Goal: Task Accomplishment & Management: Manage account settings

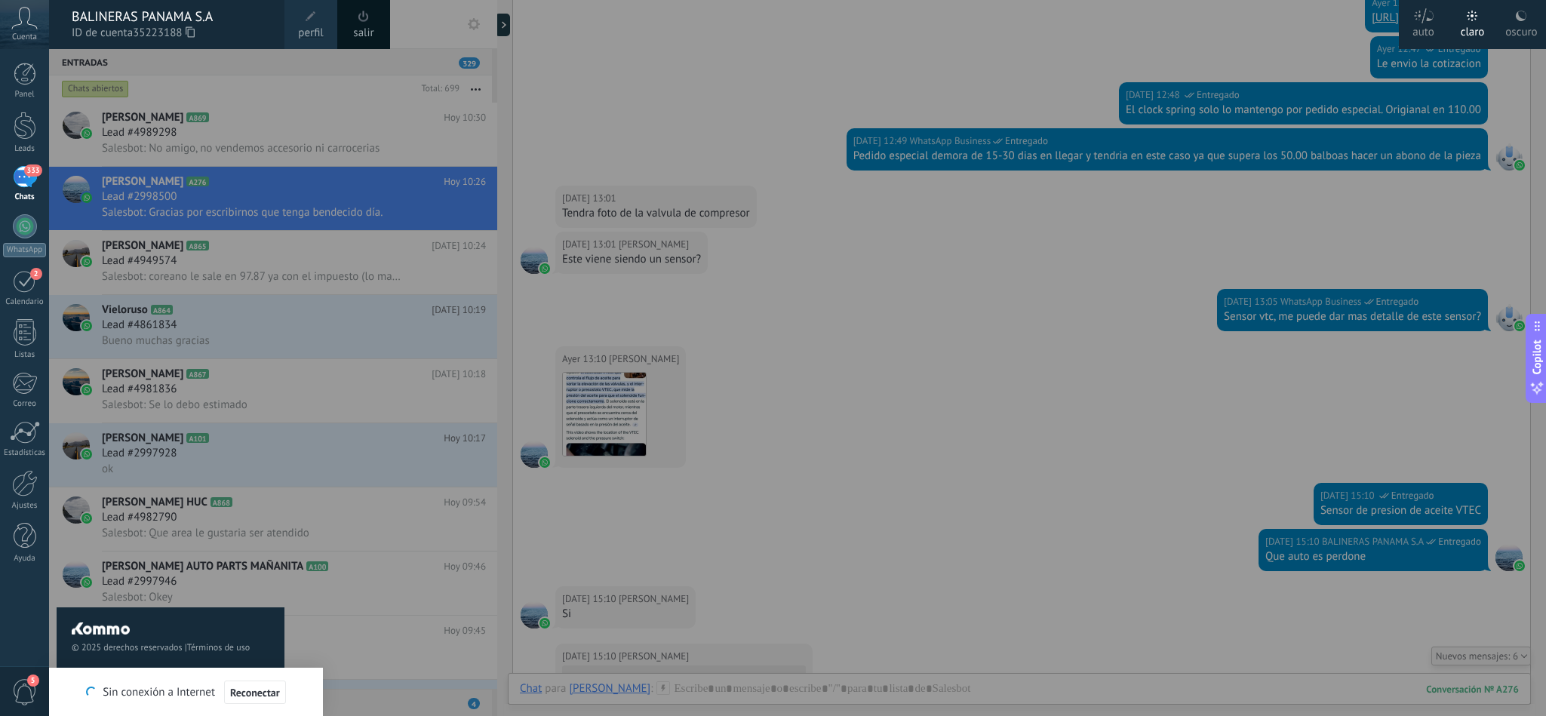
scroll to position [23, 0]
click at [295, 25] on link "perfil" at bounding box center [310, 24] width 53 height 49
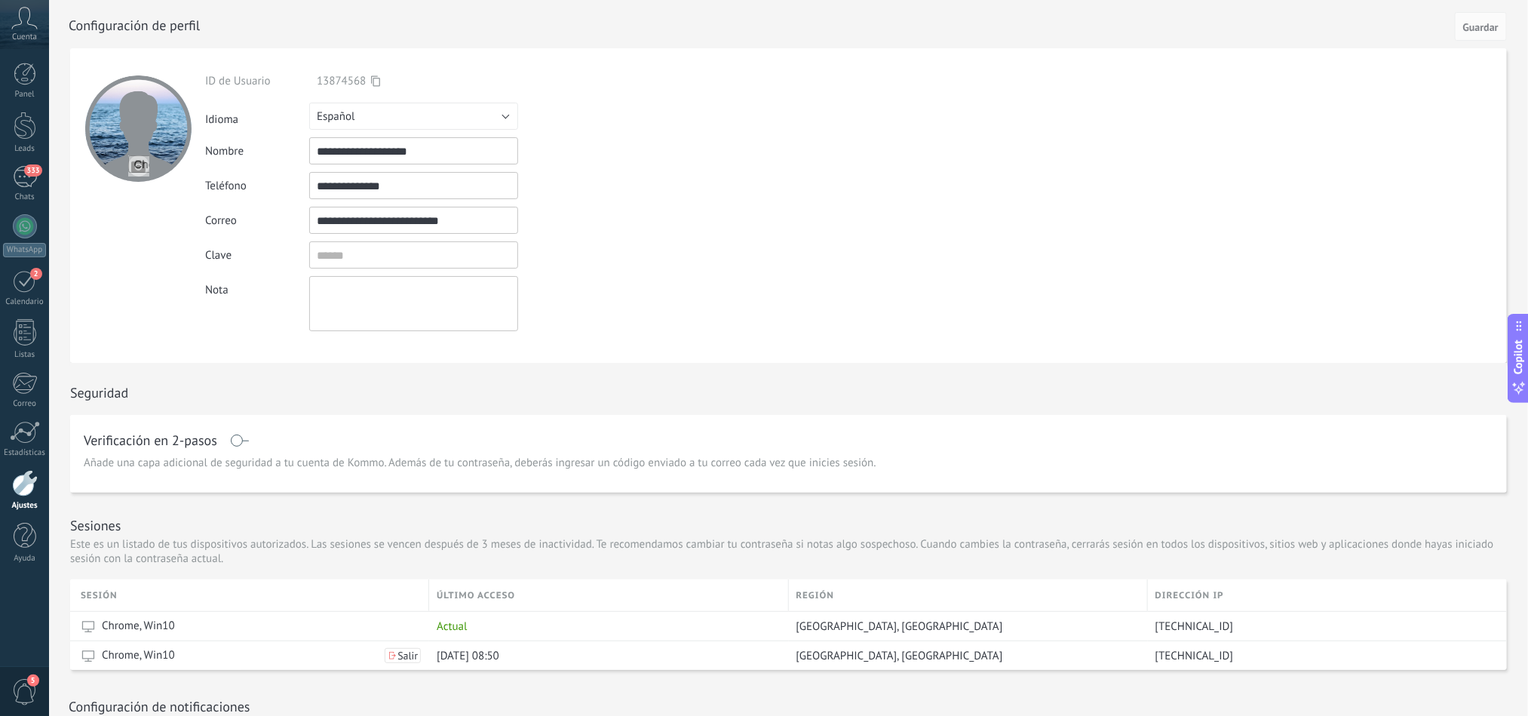
drag, startPoint x: 492, startPoint y: 217, endPoint x: 285, endPoint y: 217, distance: 206.7
click at [285, 217] on div "**********" at bounding box center [448, 220] width 487 height 27
type input "**********"
drag, startPoint x: 458, startPoint y: 143, endPoint x: 241, endPoint y: 143, distance: 217.2
click at [241, 143] on div "**********" at bounding box center [448, 150] width 487 height 27
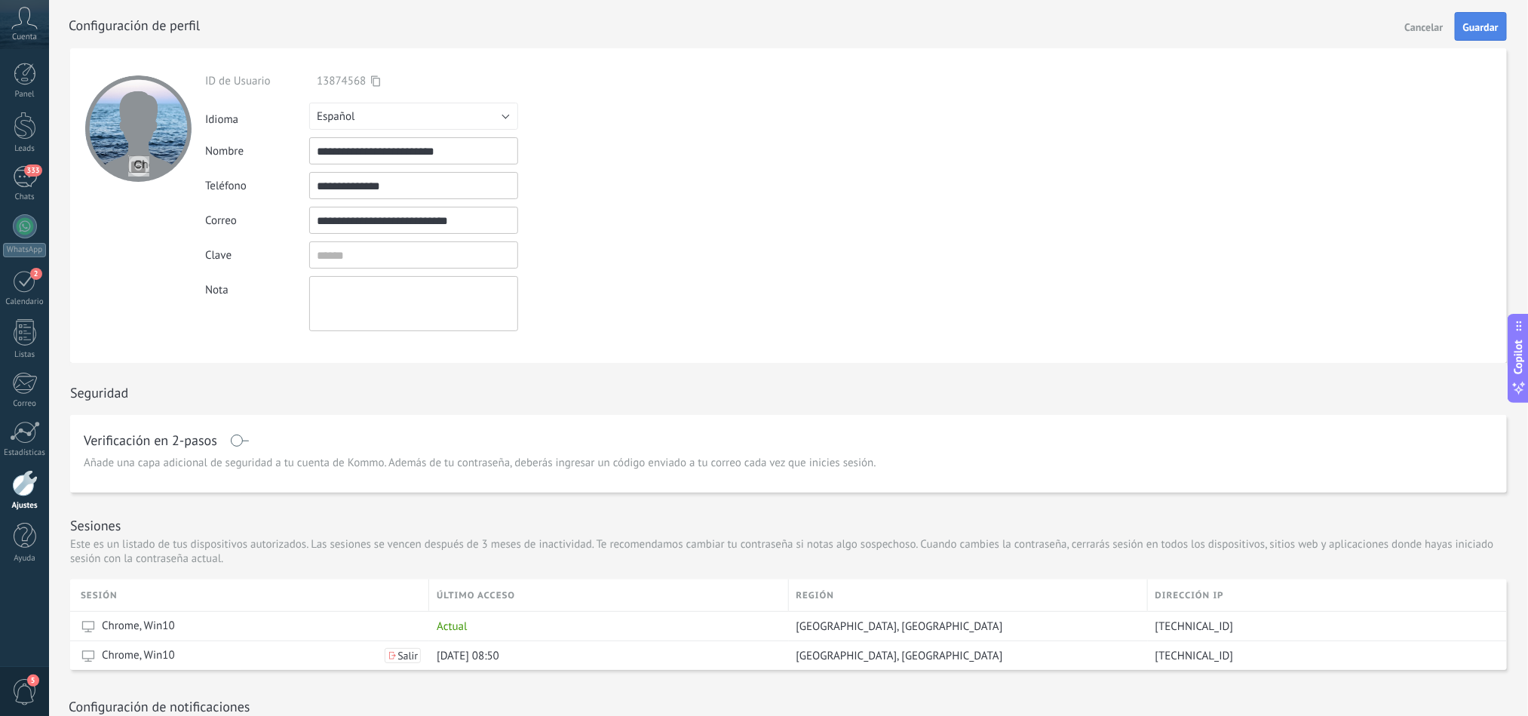
type input "**********"
click at [1472, 35] on button "Guardar" at bounding box center [1481, 26] width 52 height 29
click at [18, 32] on span "Cuenta" at bounding box center [24, 37] width 25 height 10
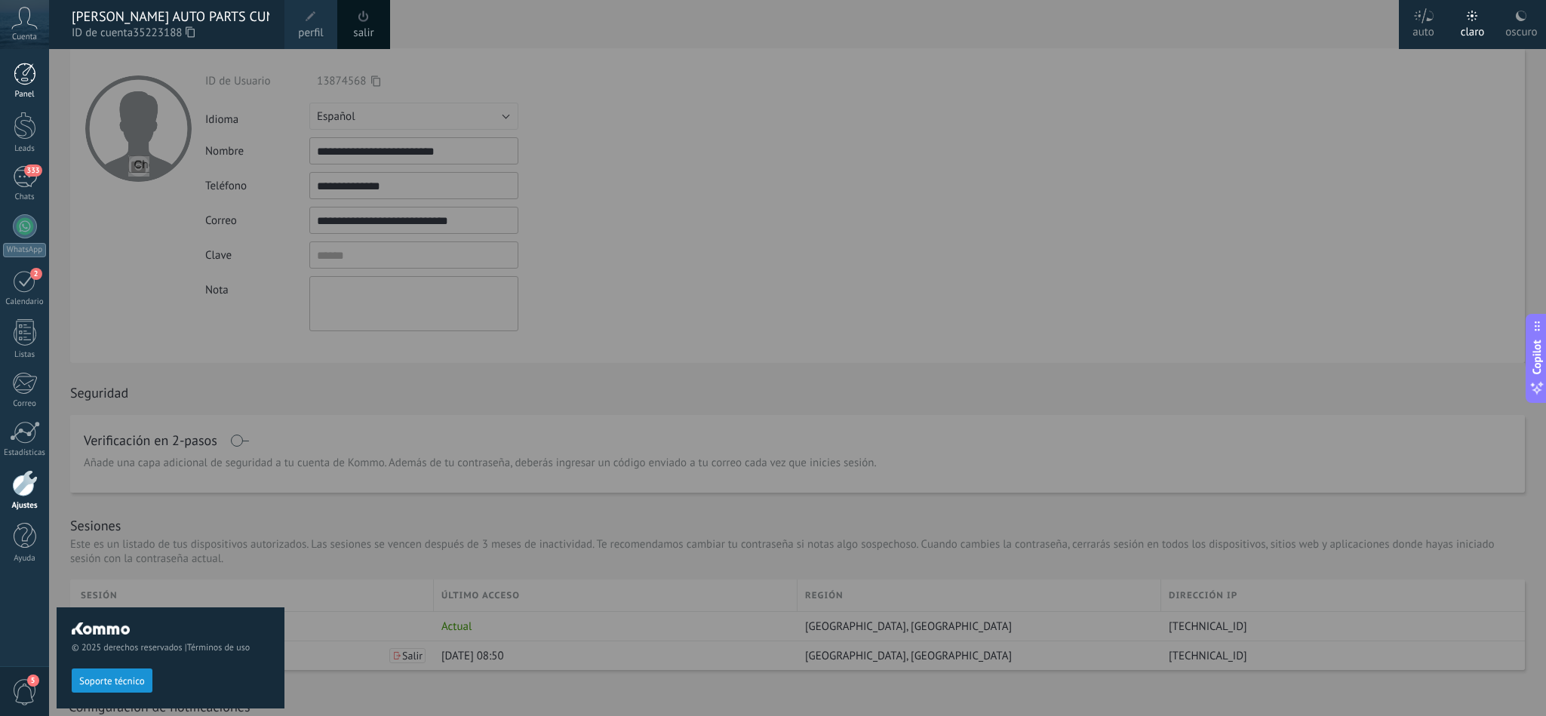
click at [19, 80] on div at bounding box center [25, 74] width 23 height 23
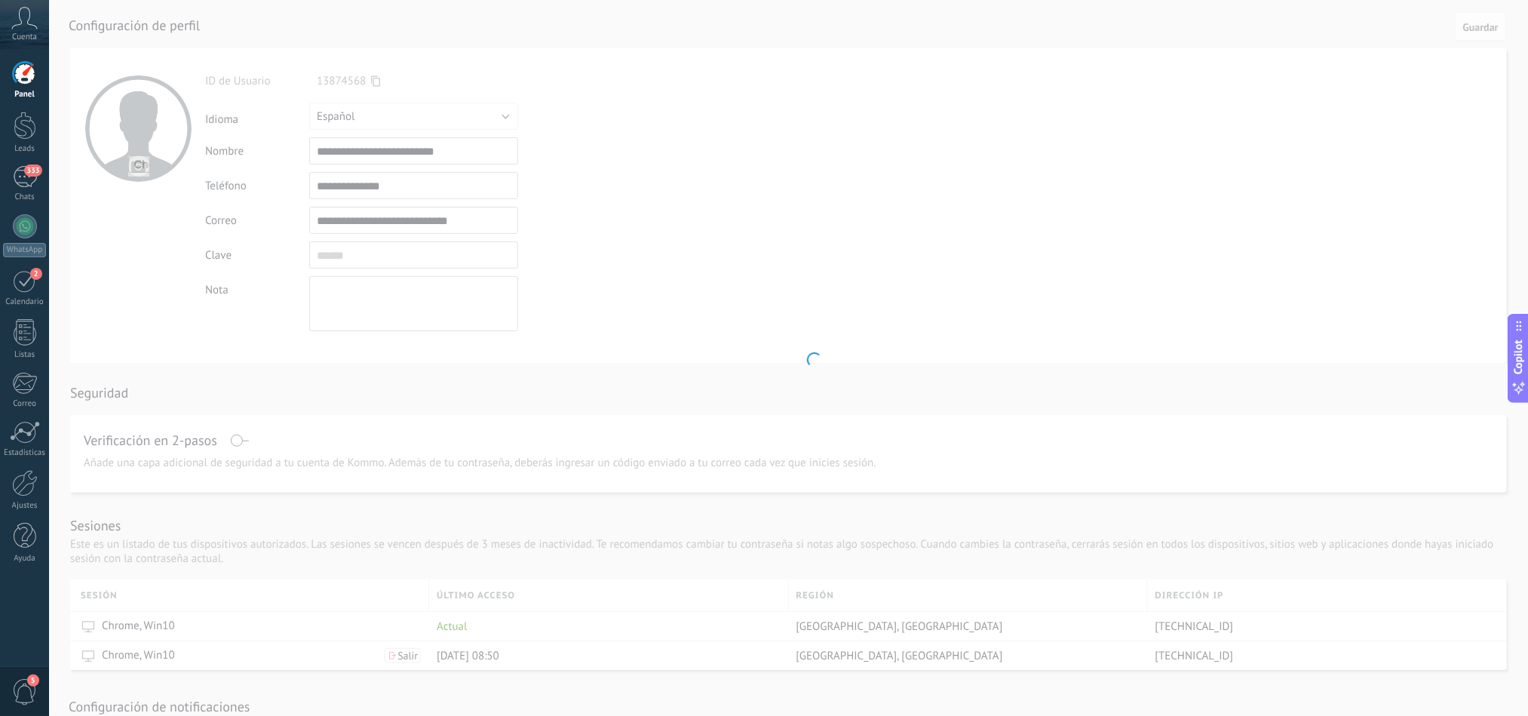
click at [28, 36] on span "Cuenta" at bounding box center [24, 37] width 25 height 10
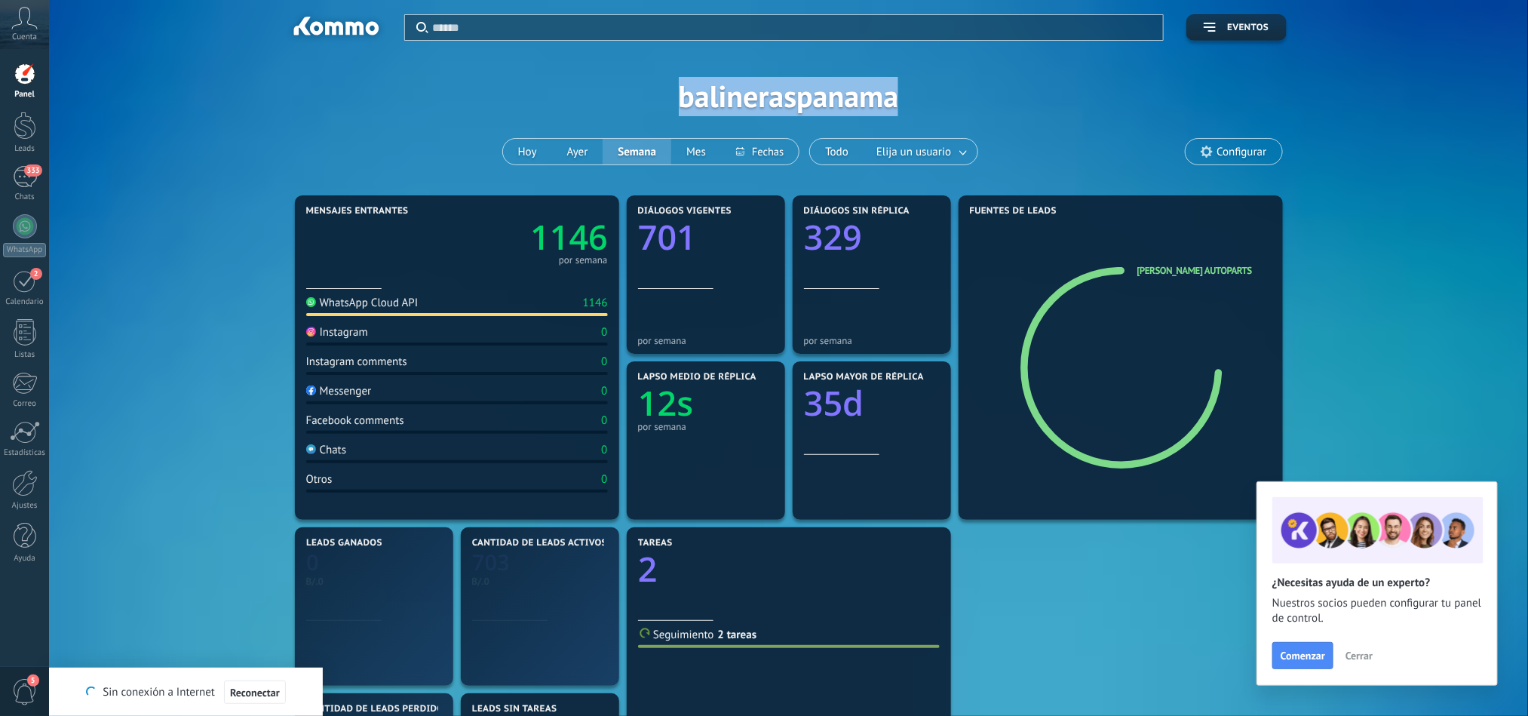
drag, startPoint x: 677, startPoint y: 98, endPoint x: 926, endPoint y: 98, distance: 248.9
click at [926, 98] on div "Aplicar Eventos balineraspanama Hoy Ayer Semana Mes" at bounding box center [789, 96] width 1434 height 192
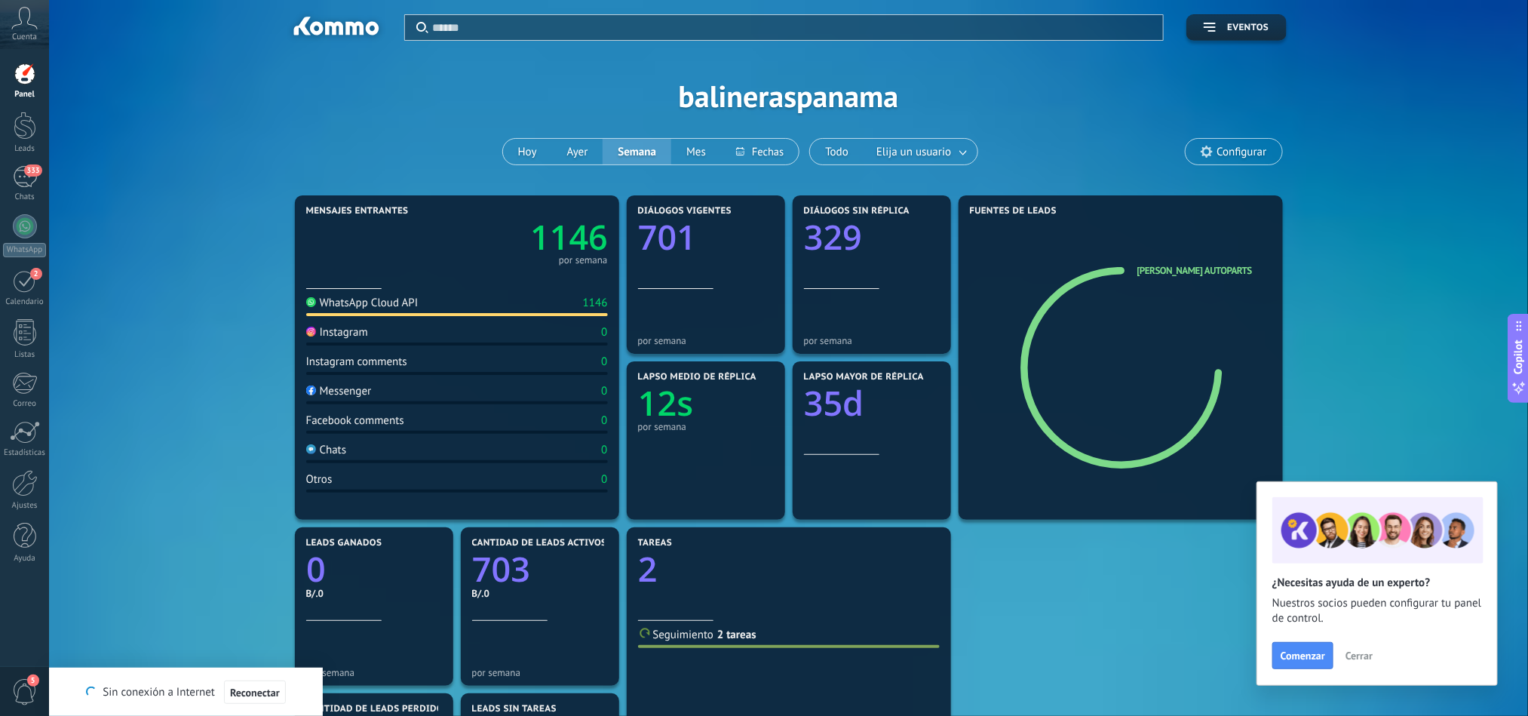
click at [987, 104] on div "Aplicar Eventos balineraspanama Hoy Ayer Semana Mes" at bounding box center [789, 96] width 1434 height 192
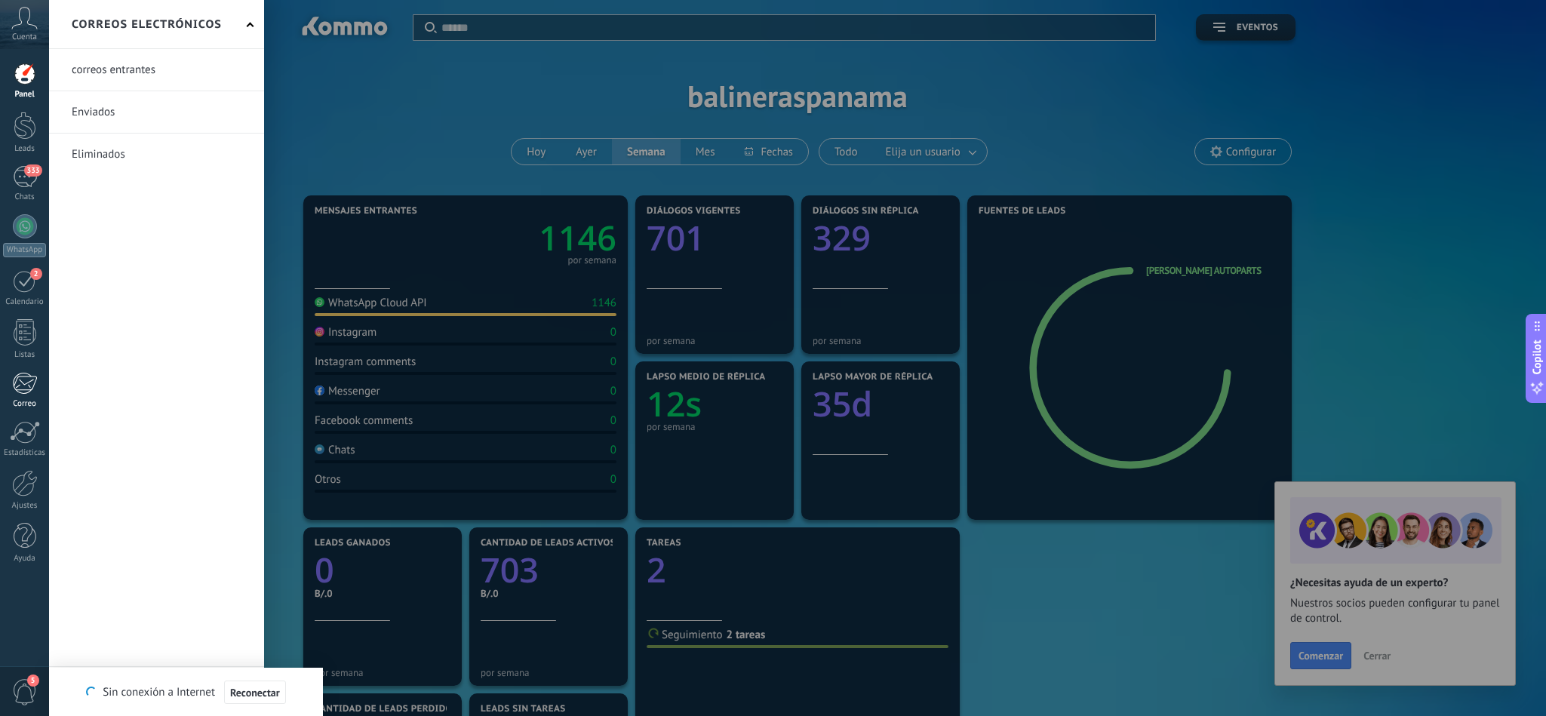
click at [20, 385] on div at bounding box center [24, 383] width 25 height 23
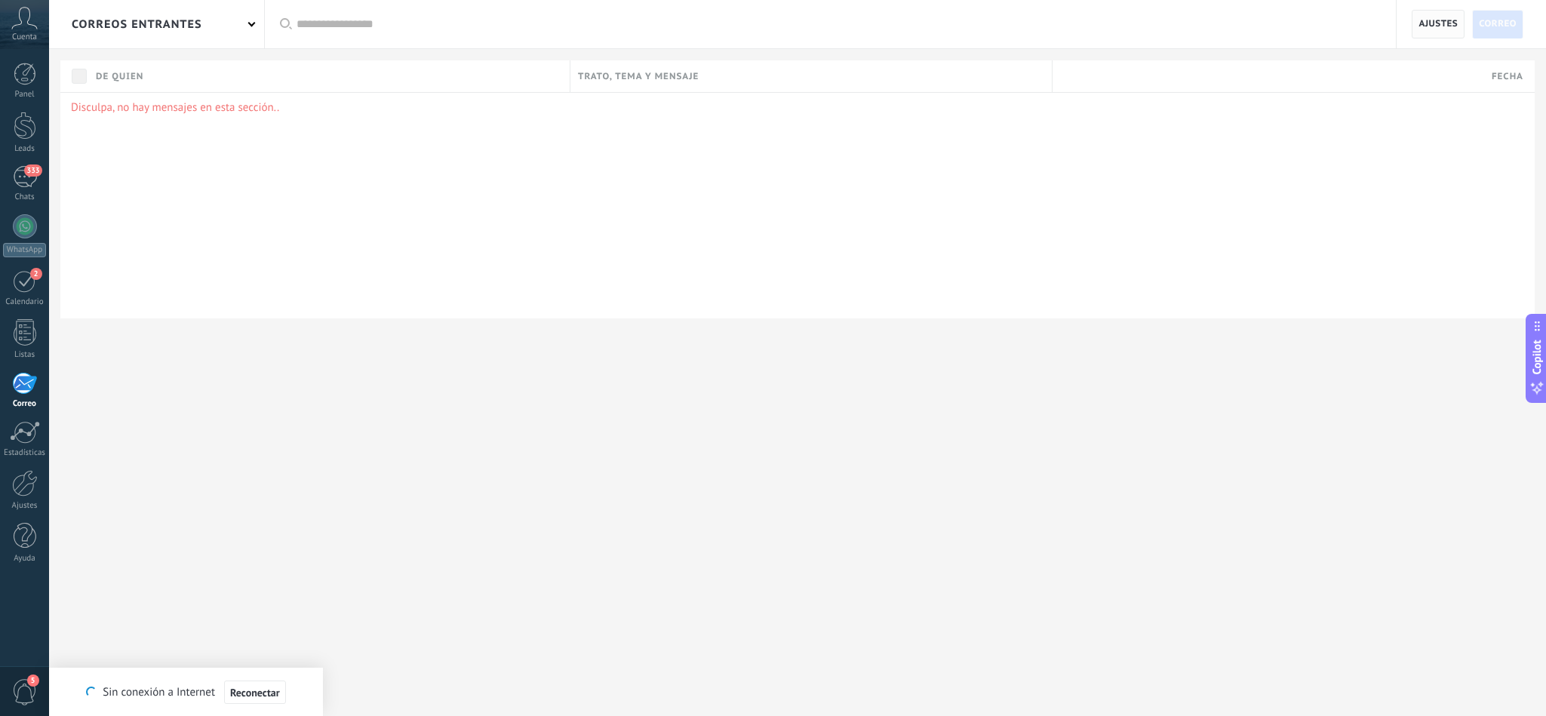
click at [1430, 28] on span "Ajustes" at bounding box center [1437, 24] width 39 height 27
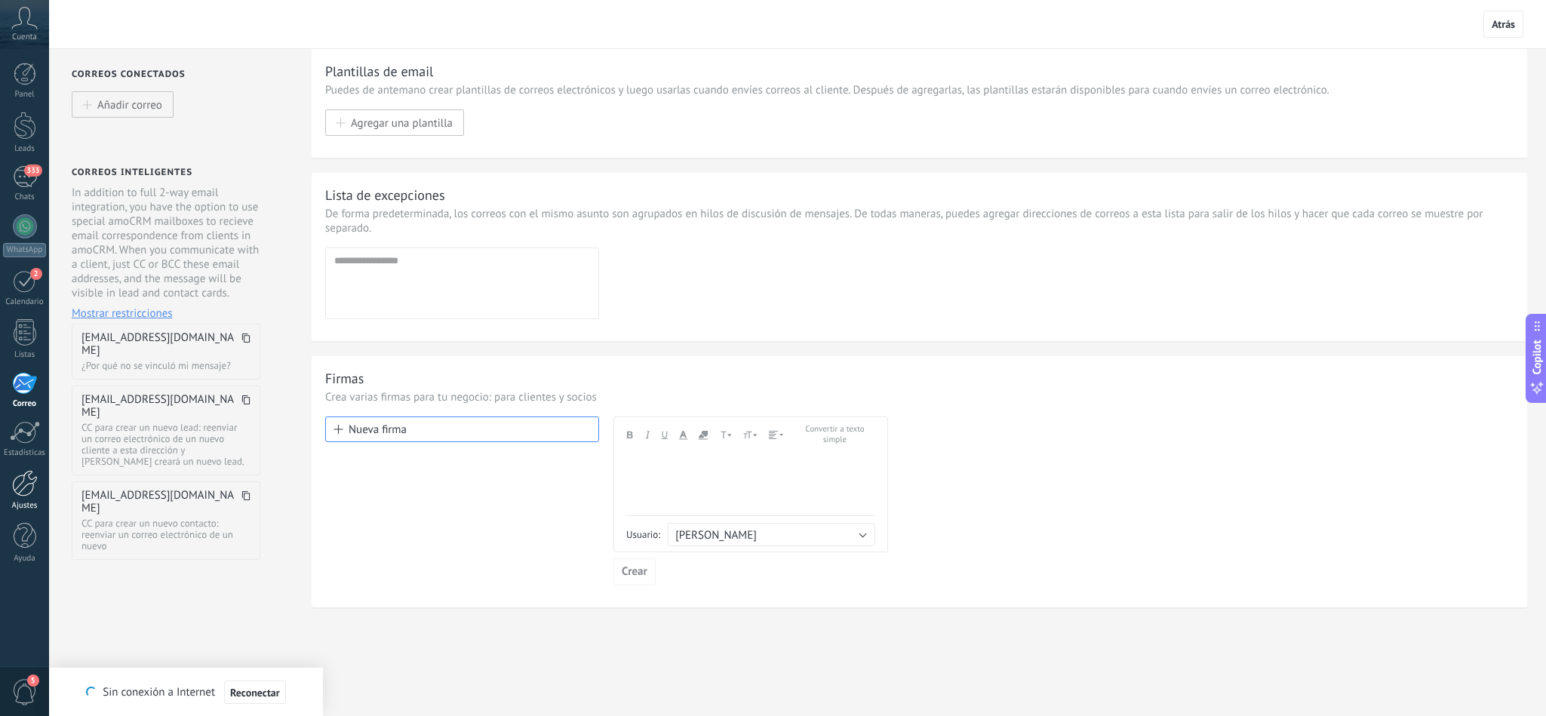
click at [2, 493] on link "Ajustes" at bounding box center [24, 490] width 49 height 41
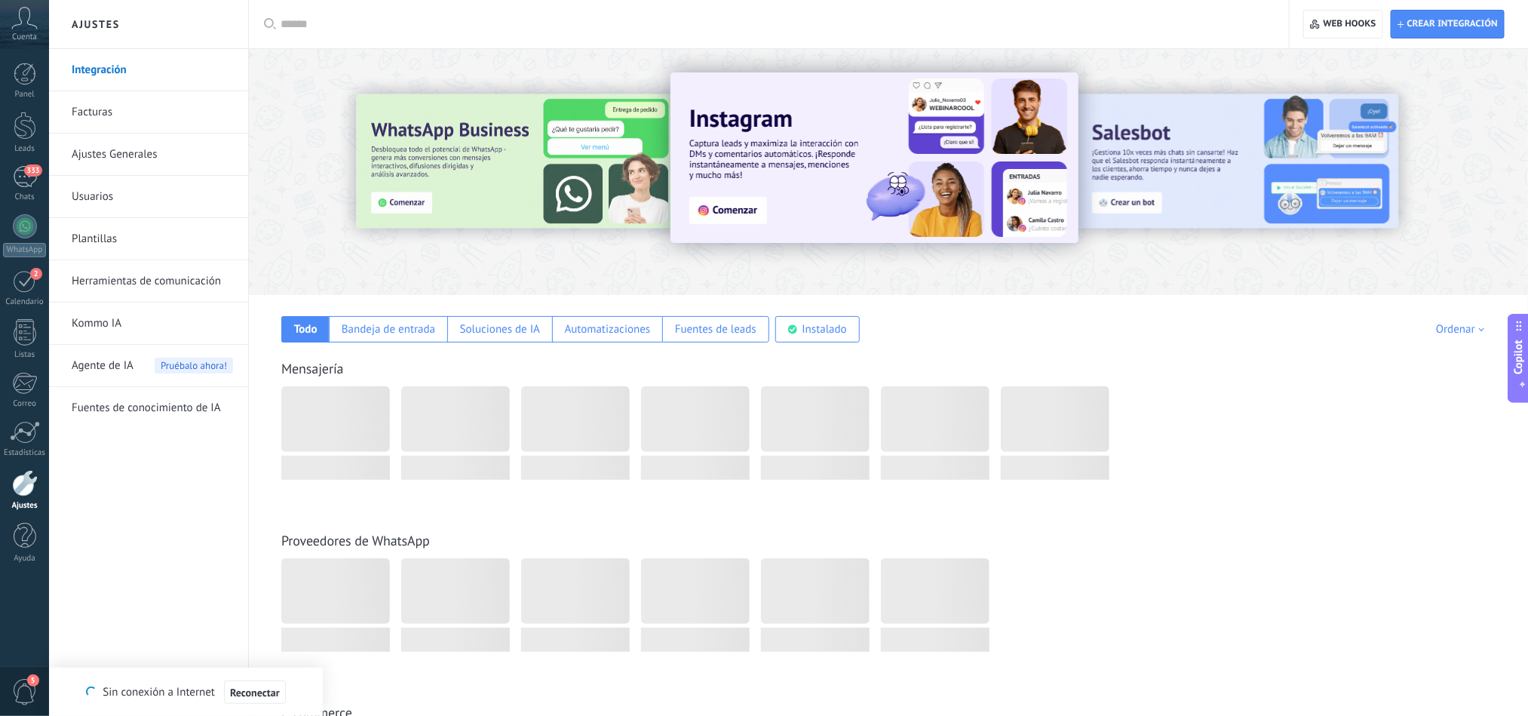
click at [84, 157] on link "Ajustes Generales" at bounding box center [152, 155] width 161 height 42
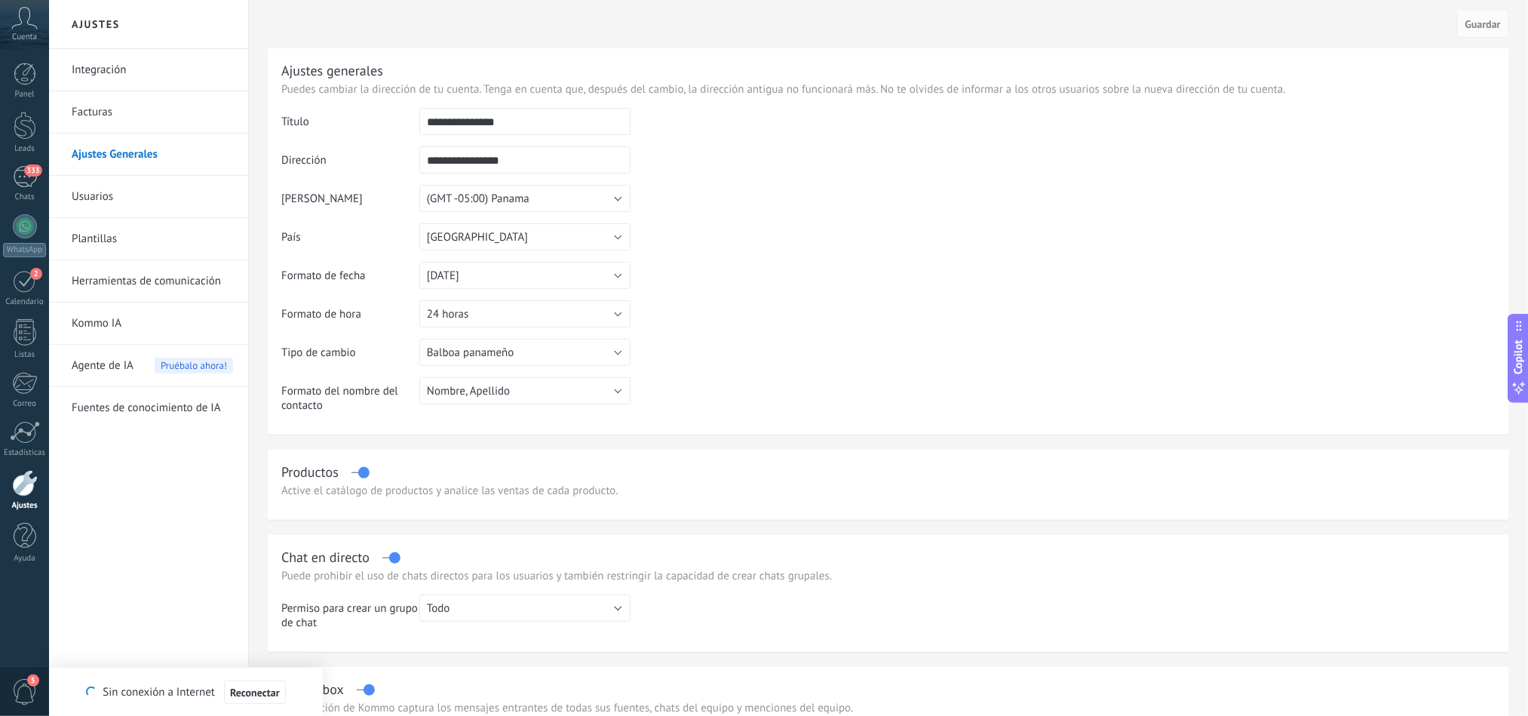
drag, startPoint x: 532, startPoint y: 118, endPoint x: 339, endPoint y: 118, distance: 192.3
click at [339, 118] on tr "**********" at bounding box center [888, 127] width 1214 height 38
type input "**********"
click at [1482, 26] on span "Guardar" at bounding box center [1483, 24] width 35 height 11
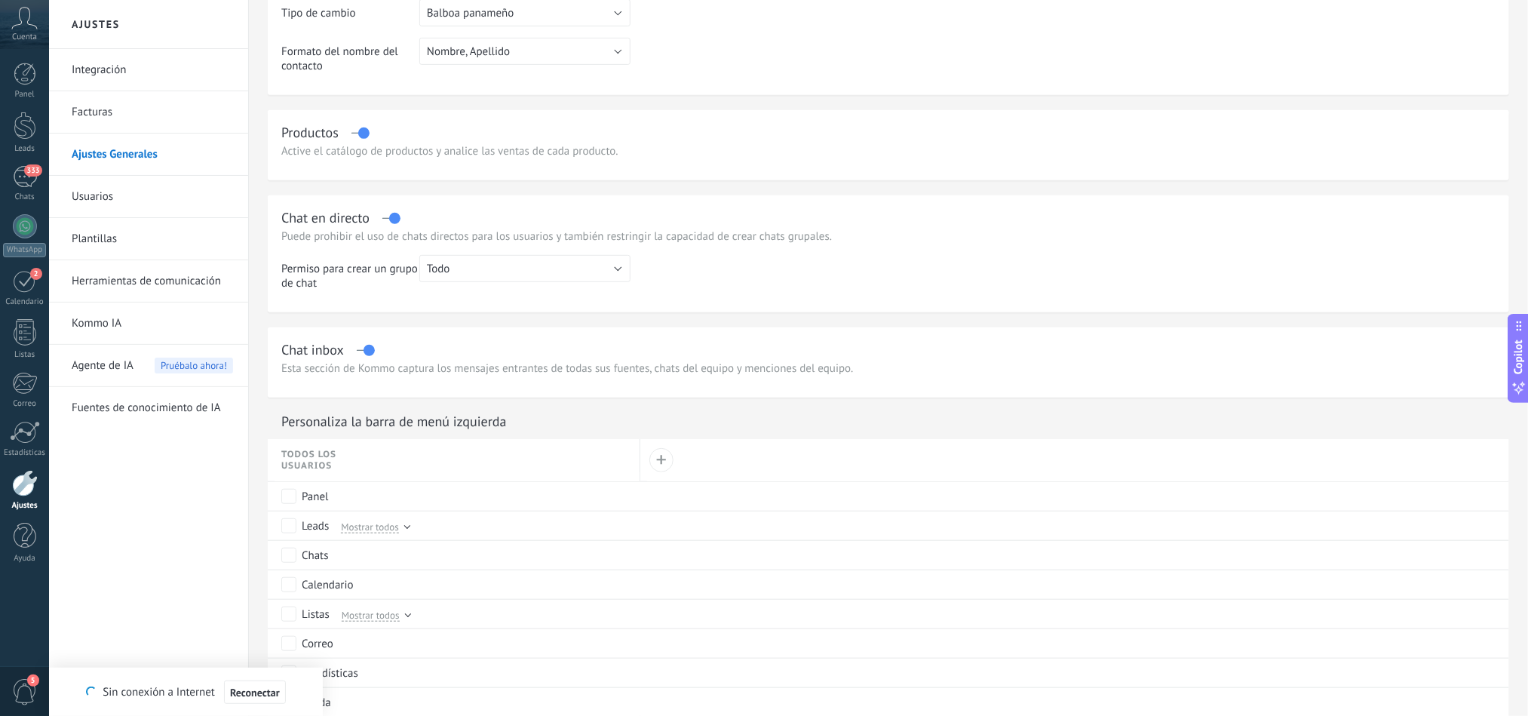
drag, startPoint x: 627, startPoint y: 146, endPoint x: 548, endPoint y: 148, distance: 78.5
click at [548, 148] on div "Active el catálogo de productos y analice las ventas de cada producto." at bounding box center [888, 151] width 1214 height 14
click at [723, 157] on div "Active el catálogo de productos y analice las ventas de cada producto." at bounding box center [888, 151] width 1214 height 14
click at [490, 268] on button "Todo" at bounding box center [524, 268] width 211 height 27
click at [490, 268] on span "Todo" at bounding box center [517, 269] width 215 height 14
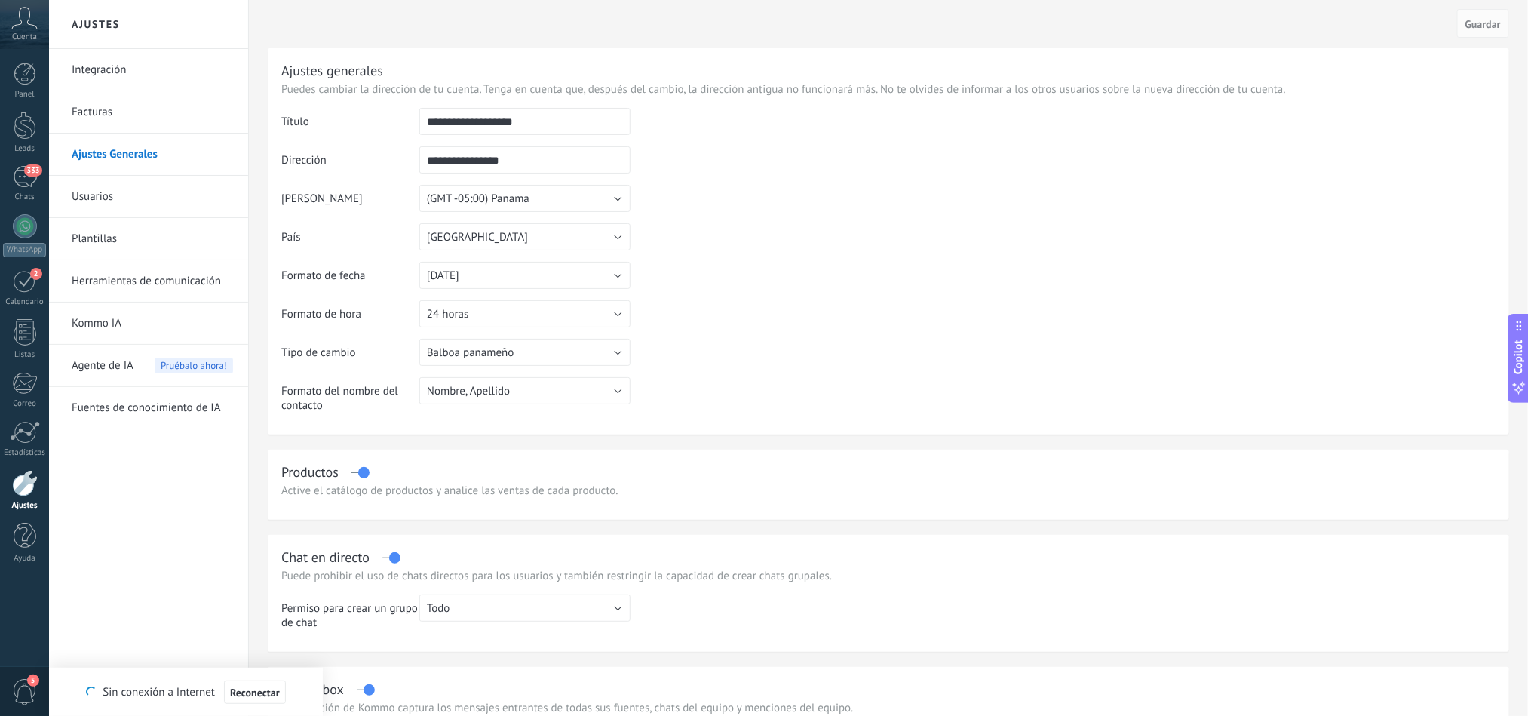
click at [106, 287] on link "Herramientas de comunicación" at bounding box center [152, 281] width 161 height 42
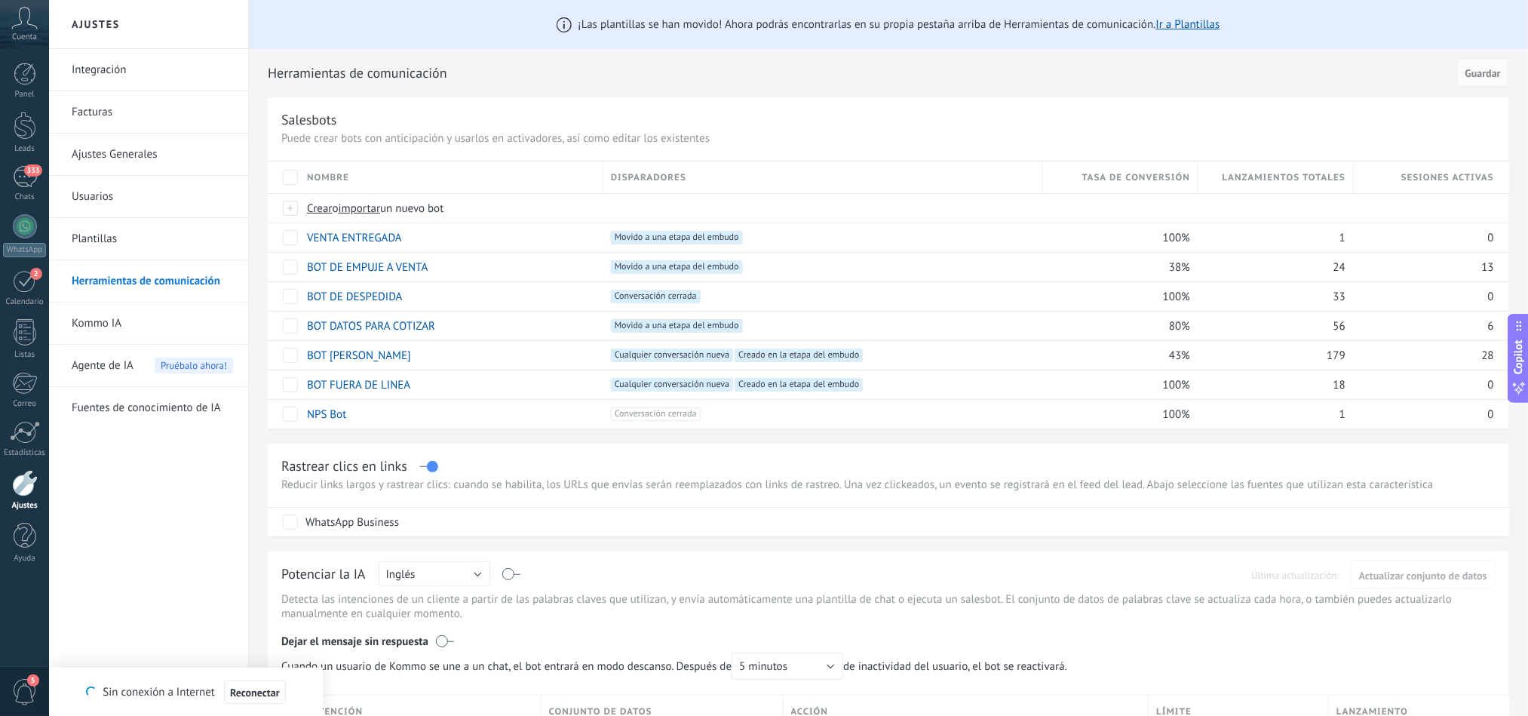
click at [95, 105] on link "Facturas" at bounding box center [152, 112] width 161 height 42
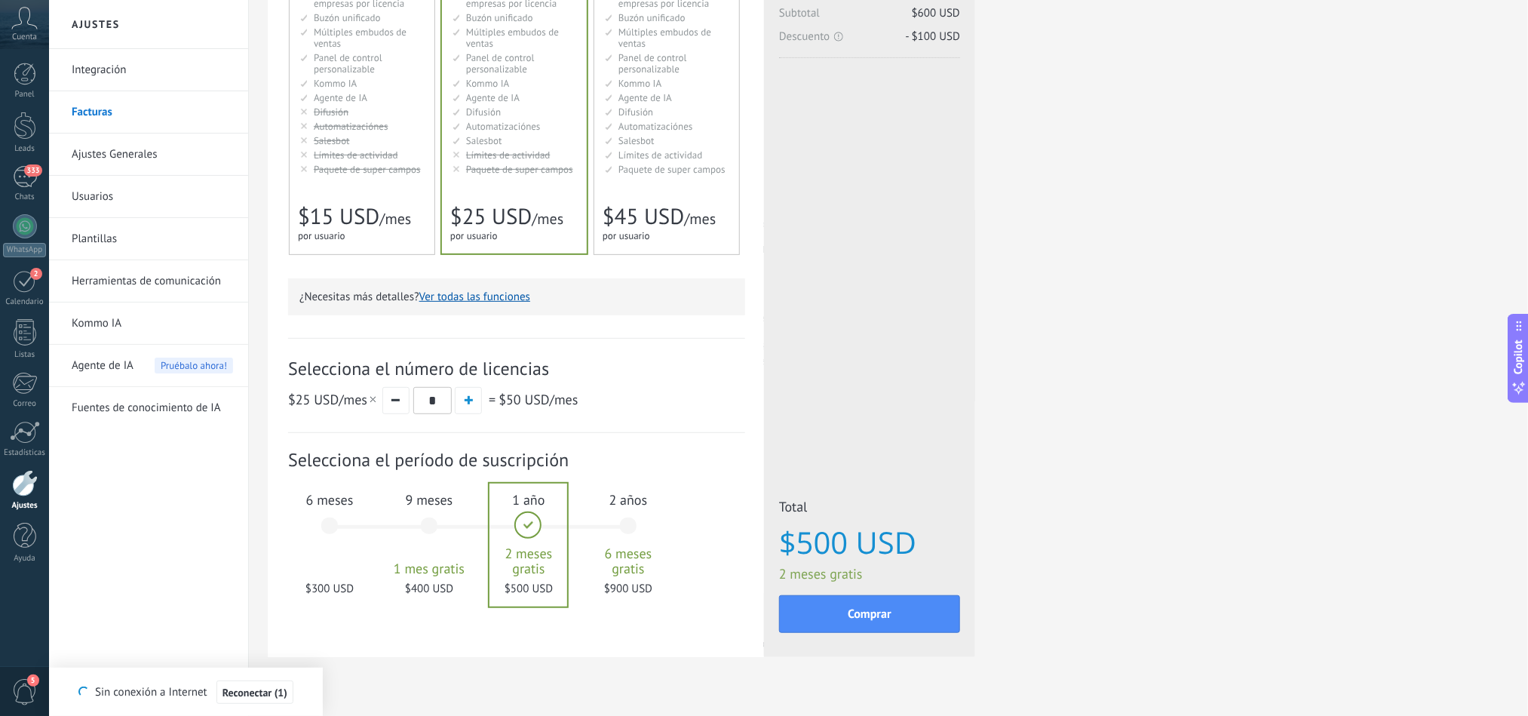
scroll to position [226, 0]
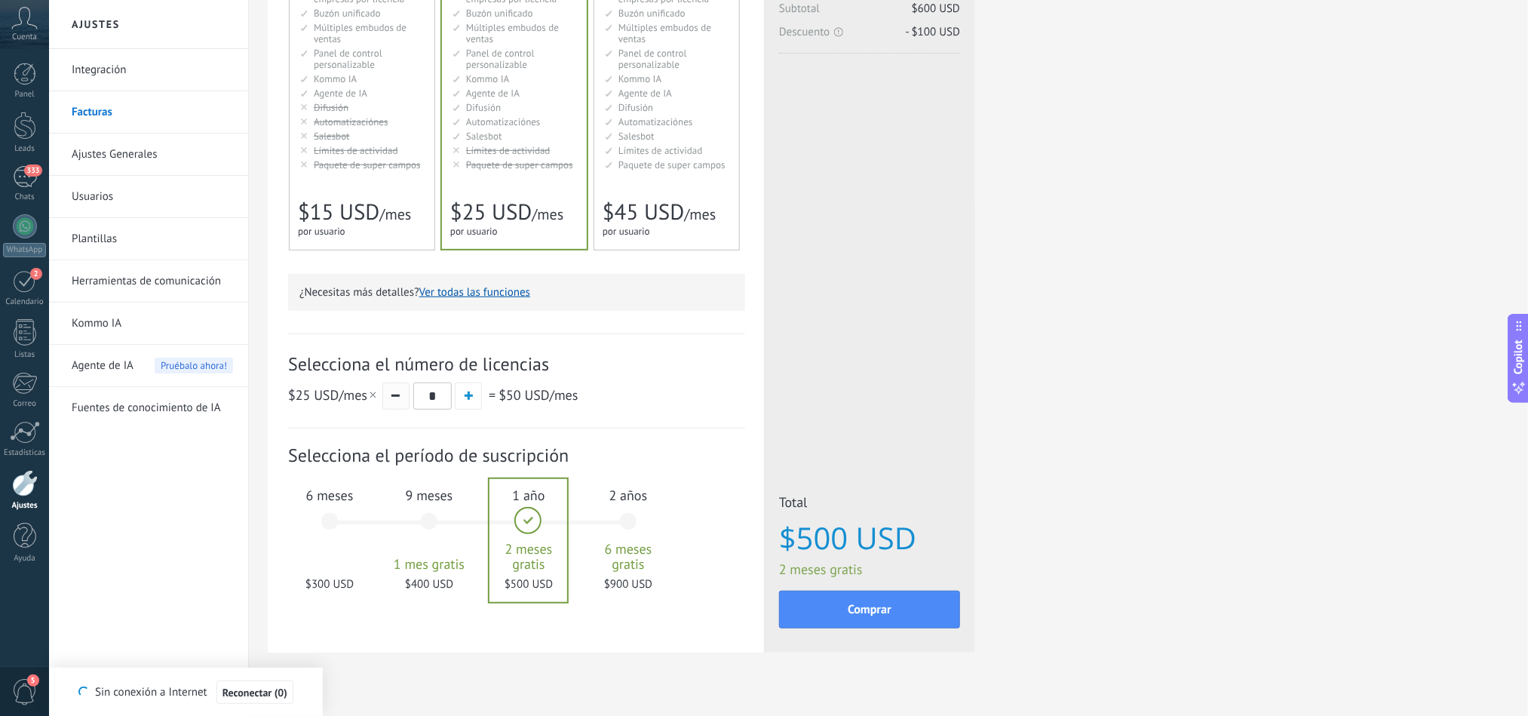
click at [401, 394] on button "button" at bounding box center [395, 395] width 27 height 27
type input "*"
click at [697, 373] on span "Selecciona el número de licencias" at bounding box center [516, 363] width 457 height 23
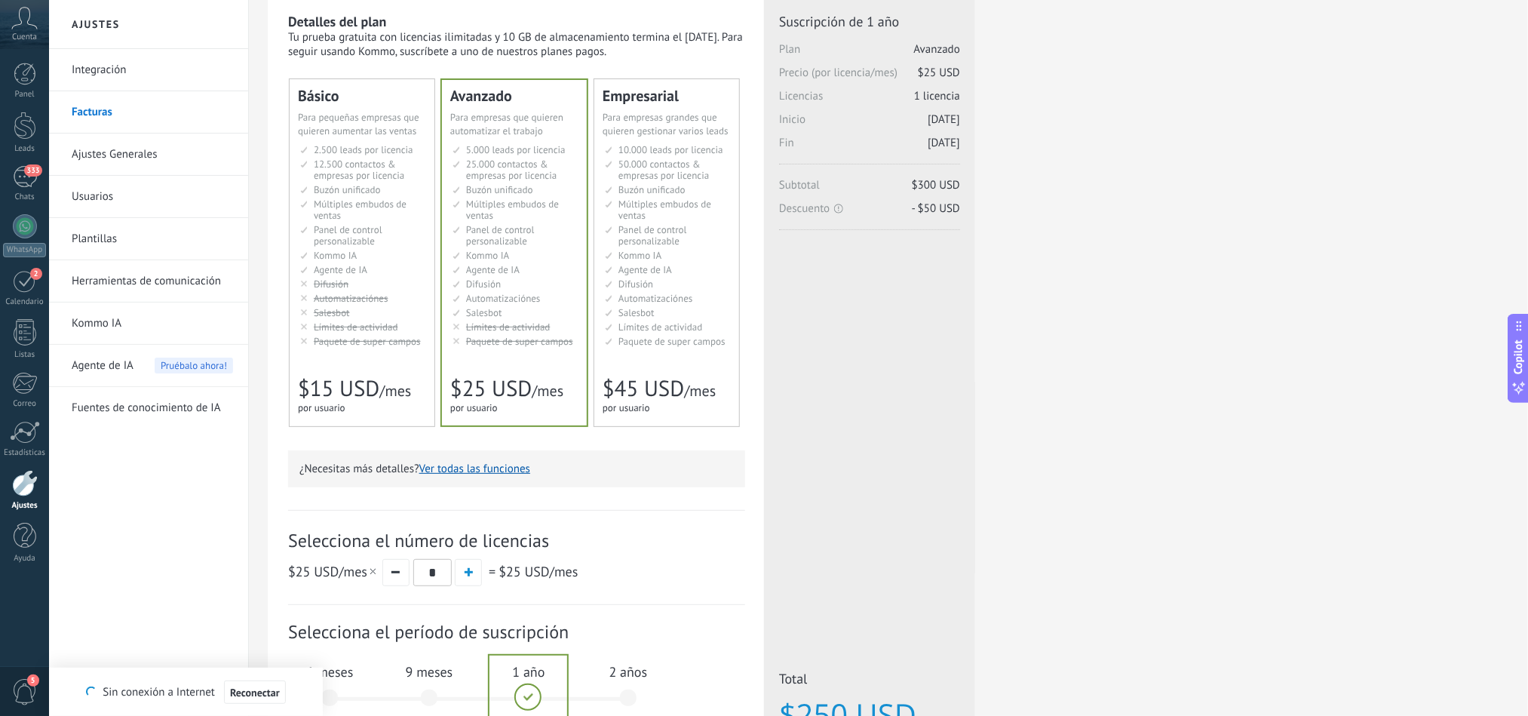
scroll to position [0, 0]
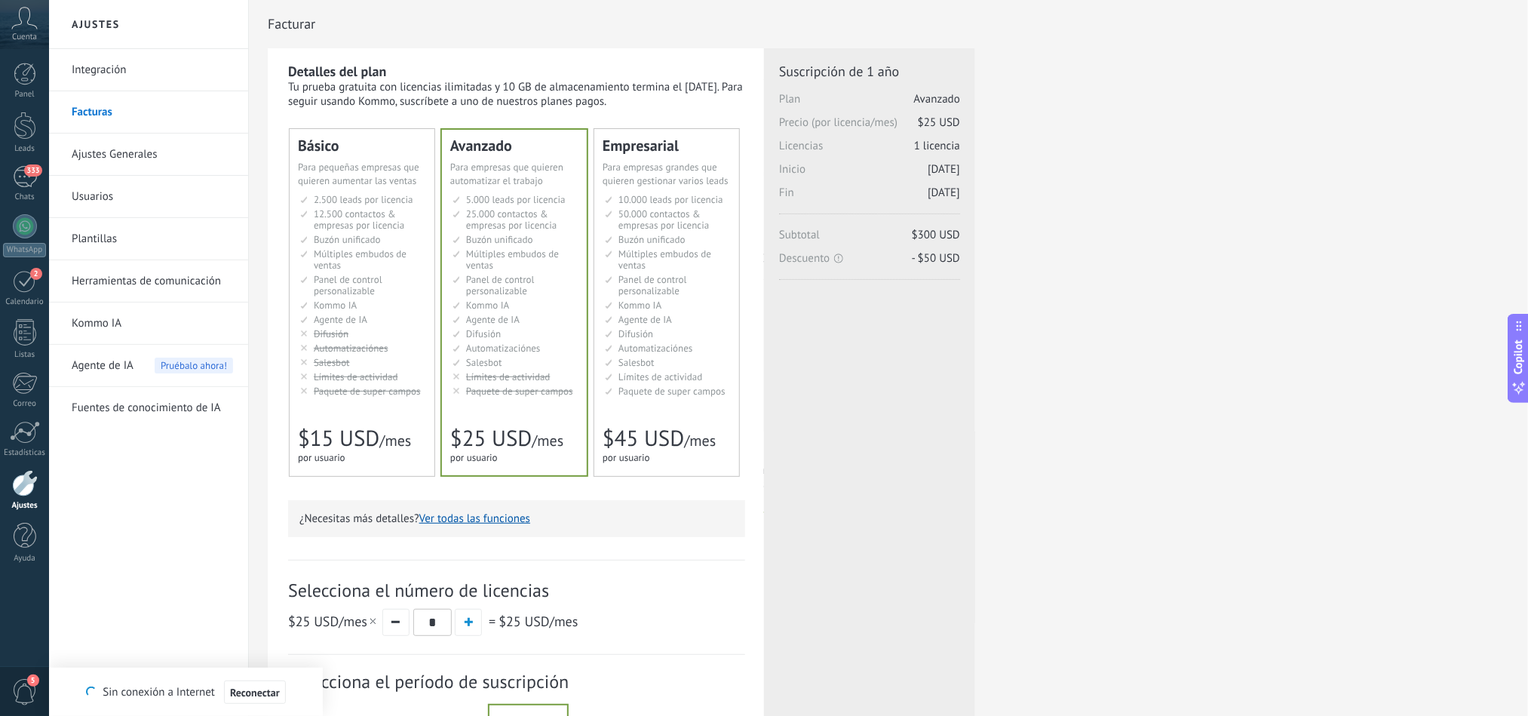
click at [100, 80] on link "Integración" at bounding box center [152, 70] width 161 height 42
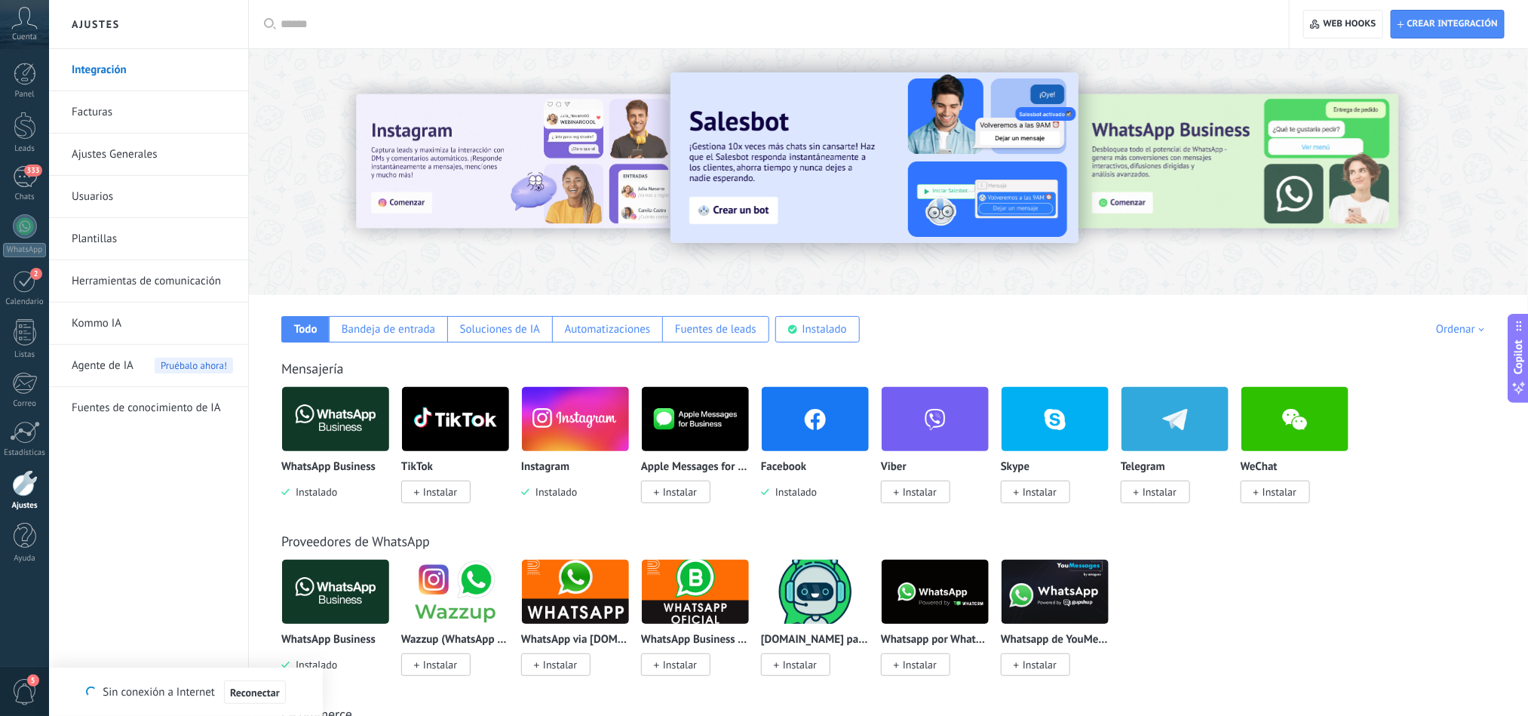
click at [28, 25] on icon at bounding box center [24, 18] width 26 height 23
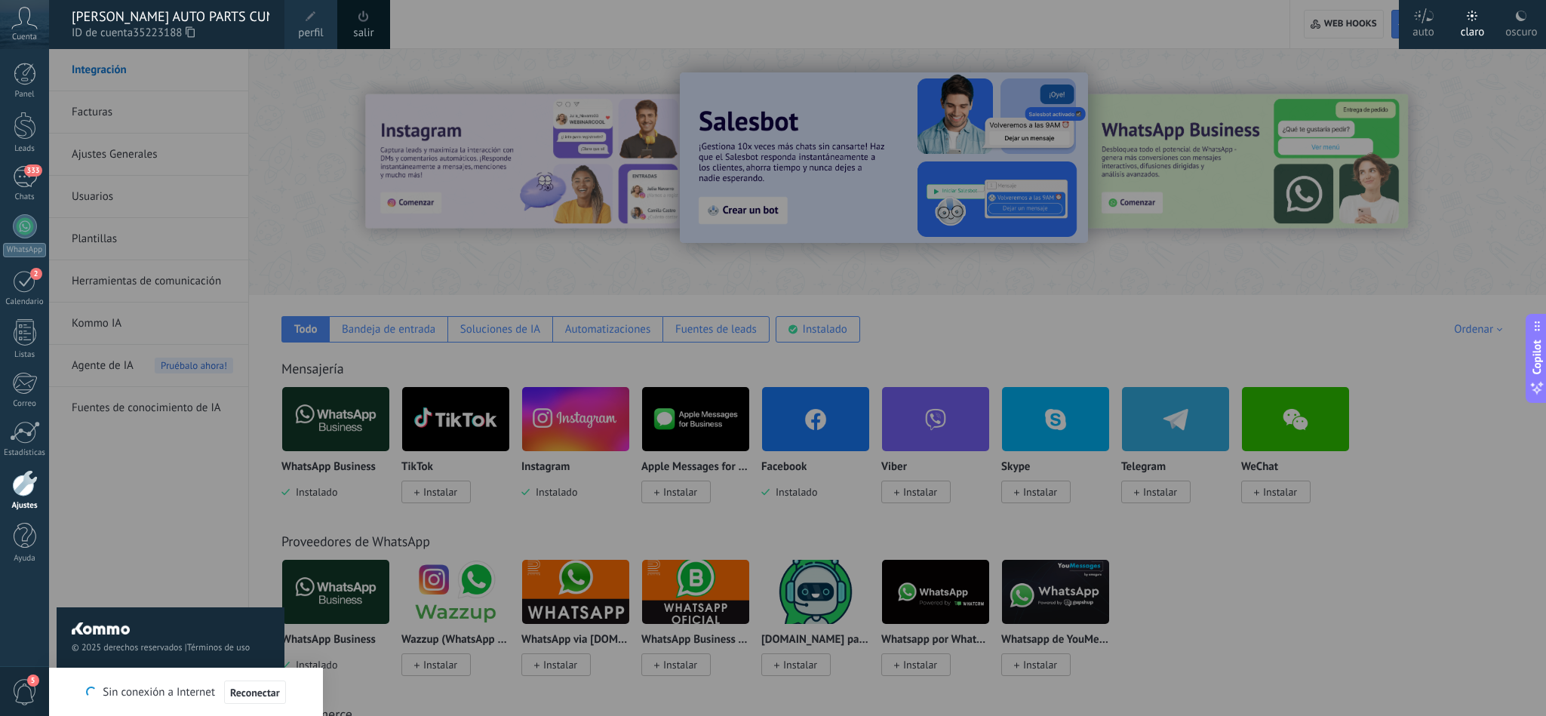
click at [18, 20] on icon at bounding box center [24, 18] width 26 height 23
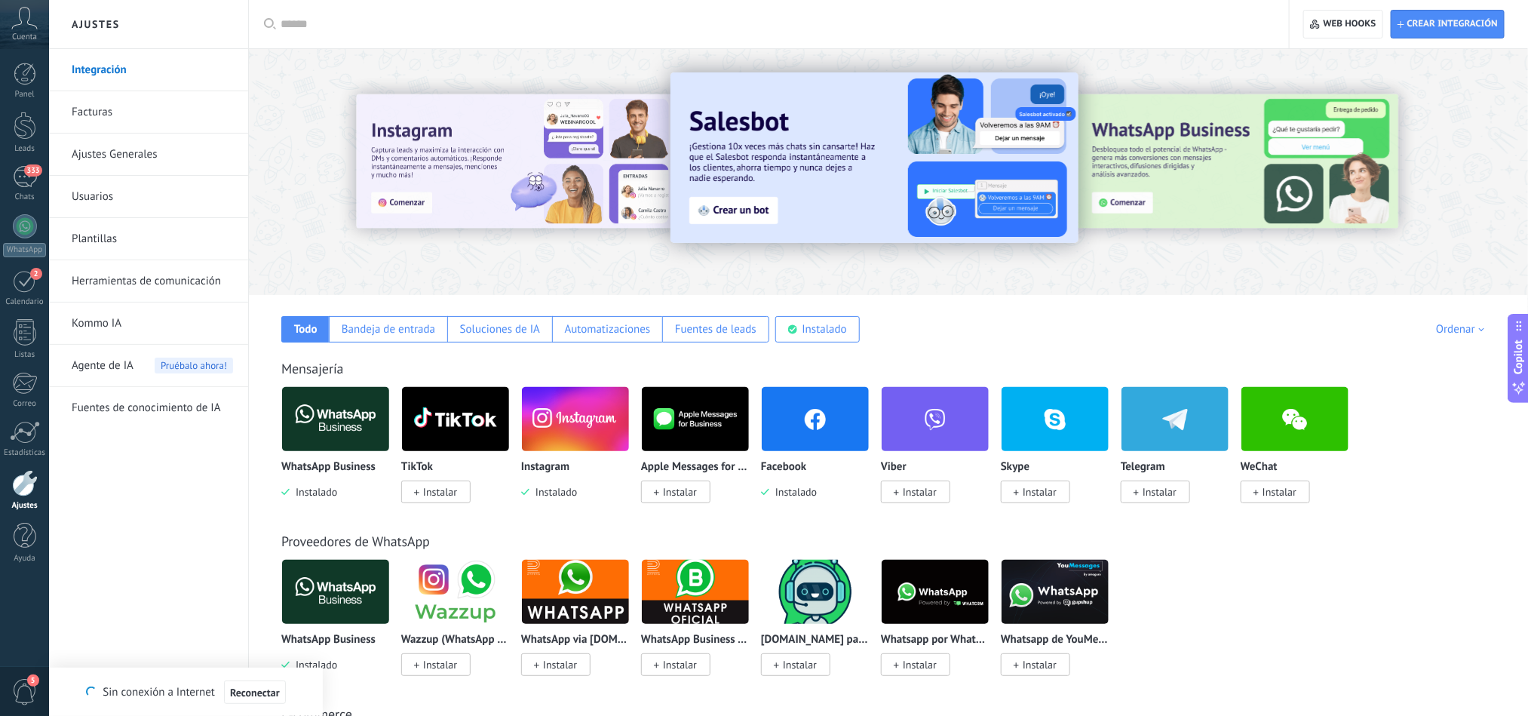
click at [23, 37] on span "Cuenta" at bounding box center [24, 37] width 25 height 10
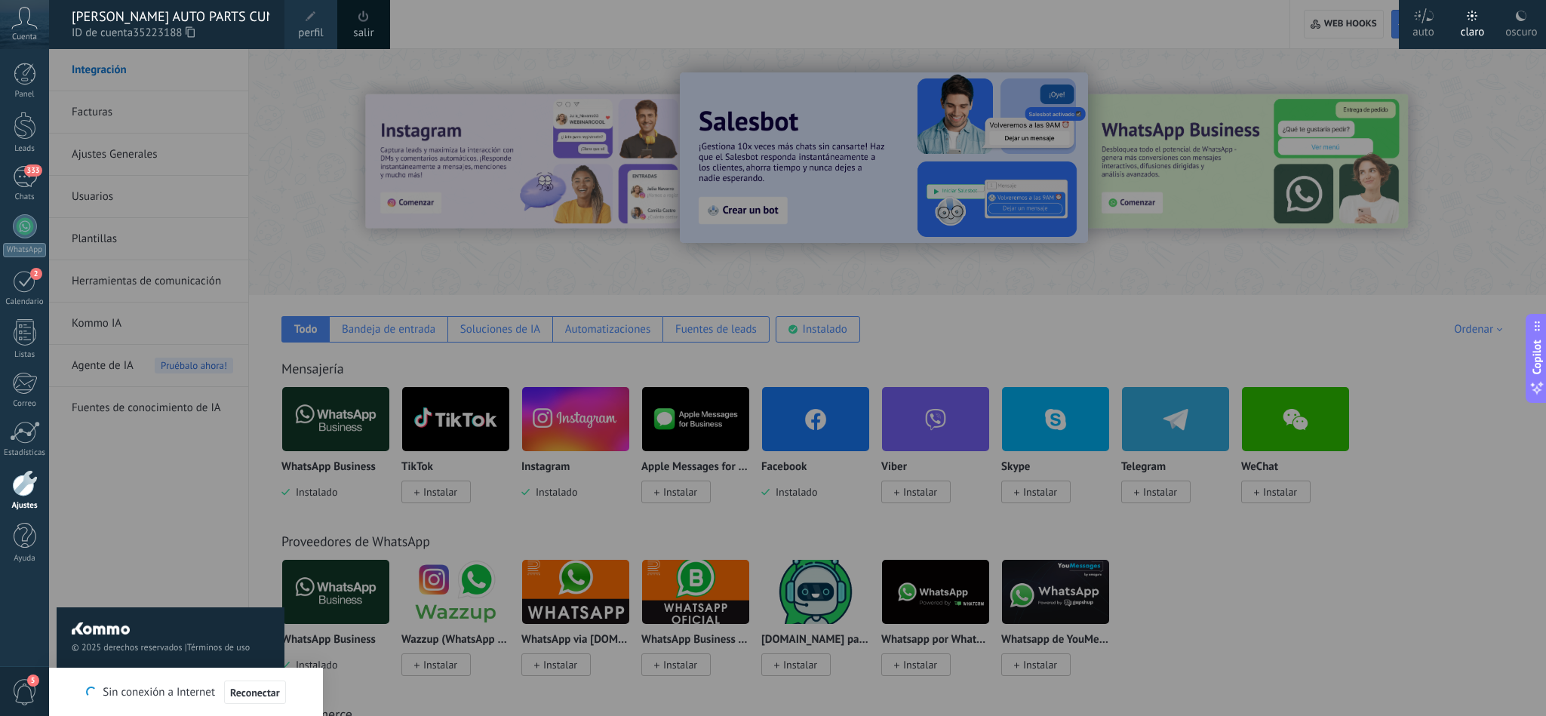
click at [519, 32] on div at bounding box center [822, 358] width 1546 height 716
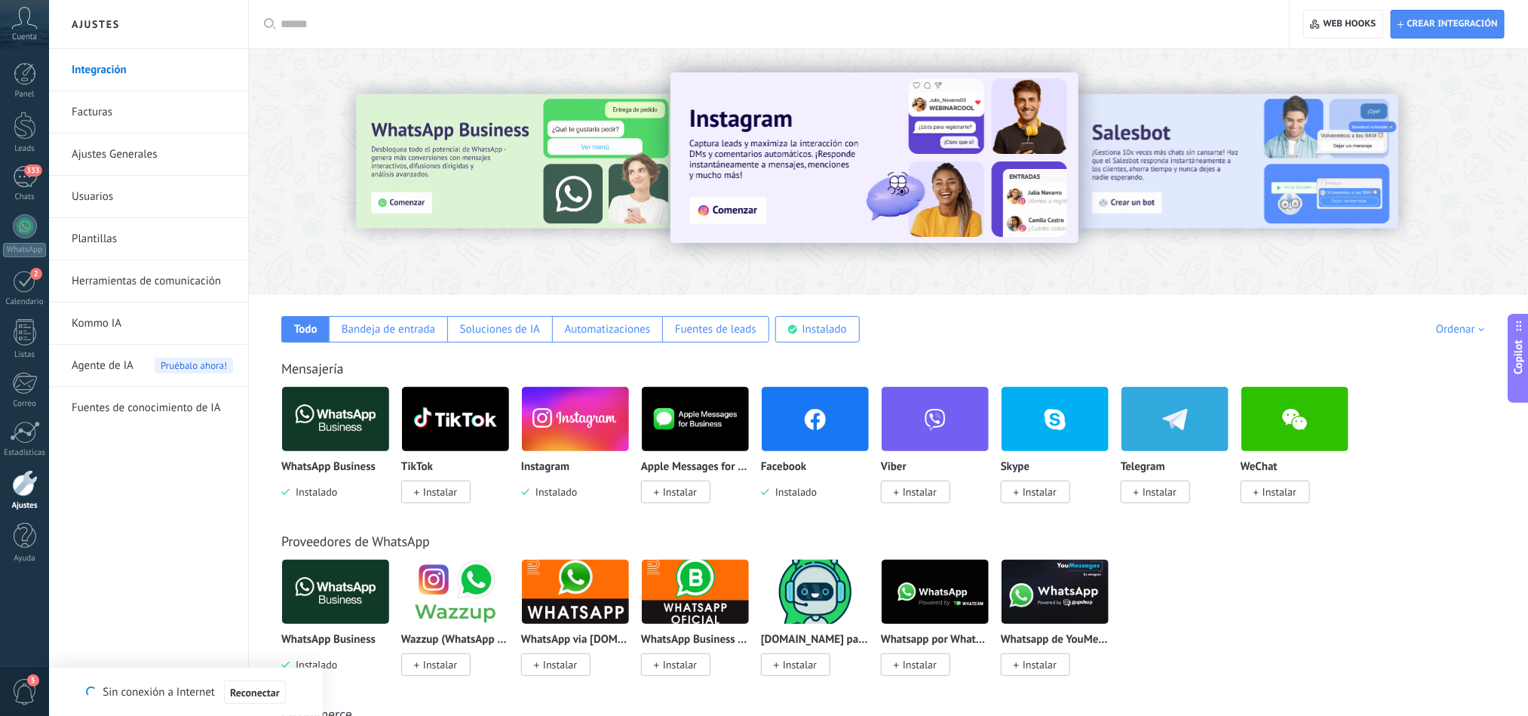
scroll to position [18, 0]
